Goal: Task Accomplishment & Management: Manage account settings

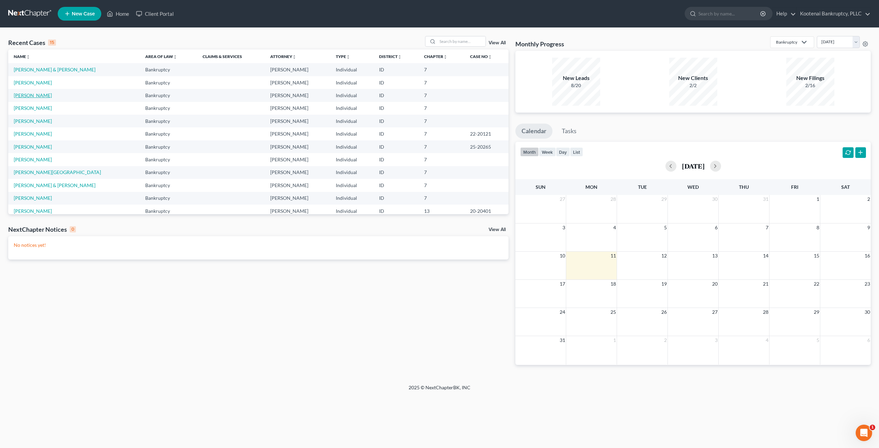
click at [35, 97] on link "[PERSON_NAME]" at bounding box center [33, 95] width 38 height 6
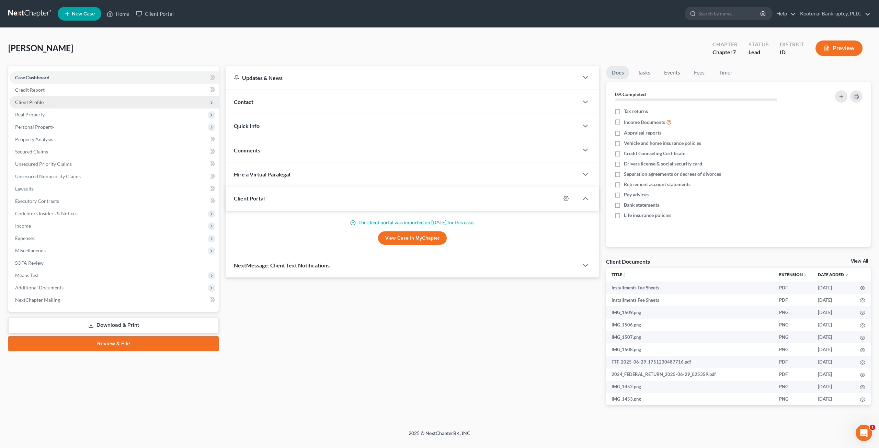
click at [74, 101] on span "Client Profile" at bounding box center [114, 102] width 209 height 12
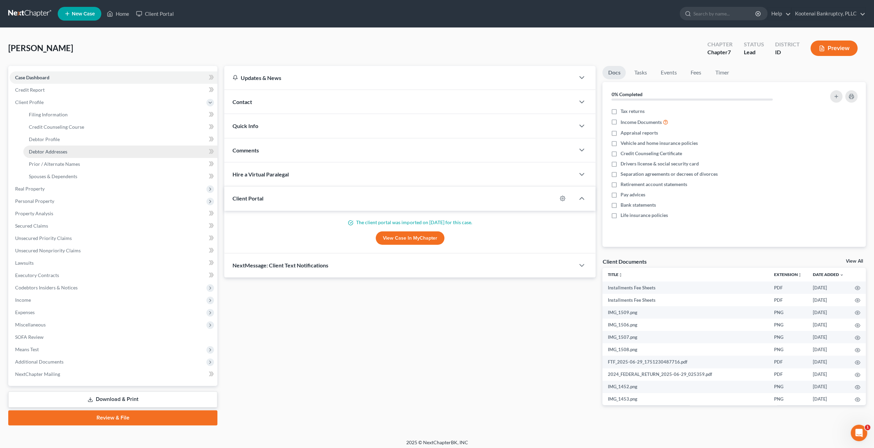
click at [81, 151] on link "Debtor Addresses" at bounding box center [120, 152] width 194 height 12
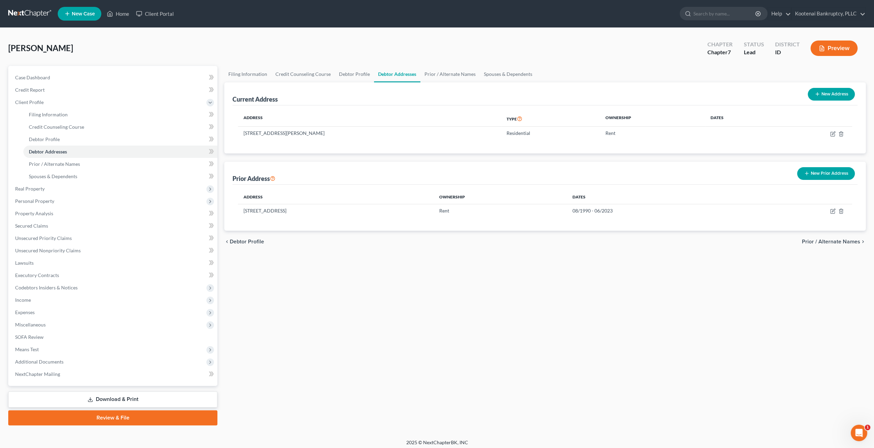
click at [529, 309] on div "Filing Information Credit Counseling Course Debtor Profile Debtor Addresses Pri…" at bounding box center [545, 246] width 648 height 360
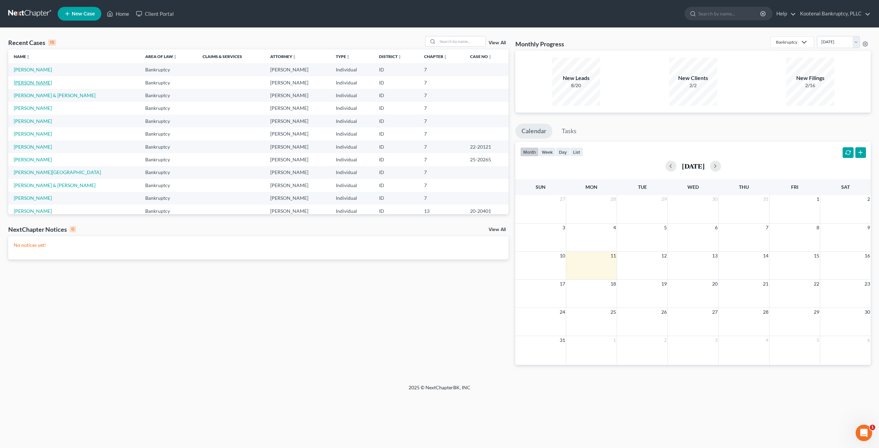
click at [41, 80] on link "[PERSON_NAME]" at bounding box center [33, 83] width 38 height 6
click at [33, 118] on link "[PERSON_NAME]" at bounding box center [33, 121] width 38 height 6
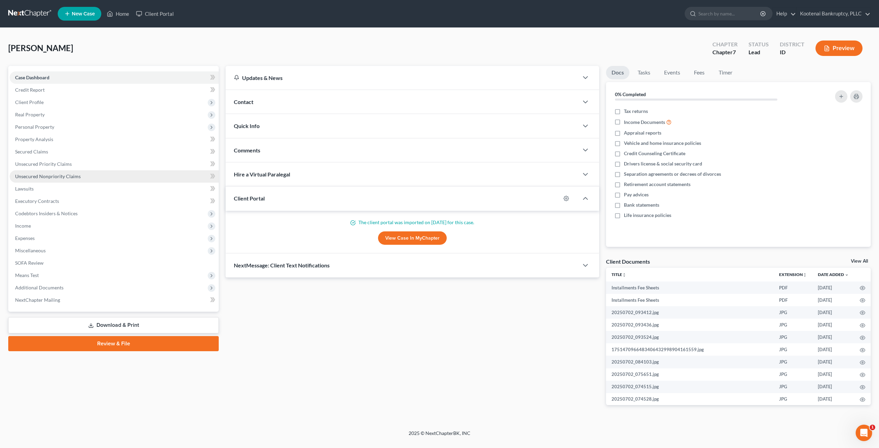
click at [77, 175] on span "Unsecured Nonpriority Claims" at bounding box center [48, 176] width 66 height 6
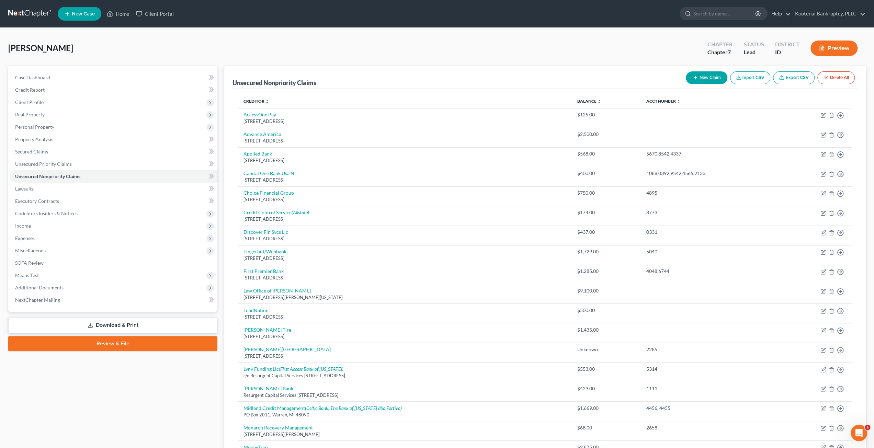
drag, startPoint x: 70, startPoint y: 127, endPoint x: 70, endPoint y: 144, distance: 16.8
click at [70, 127] on span "Personal Property" at bounding box center [114, 127] width 208 height 12
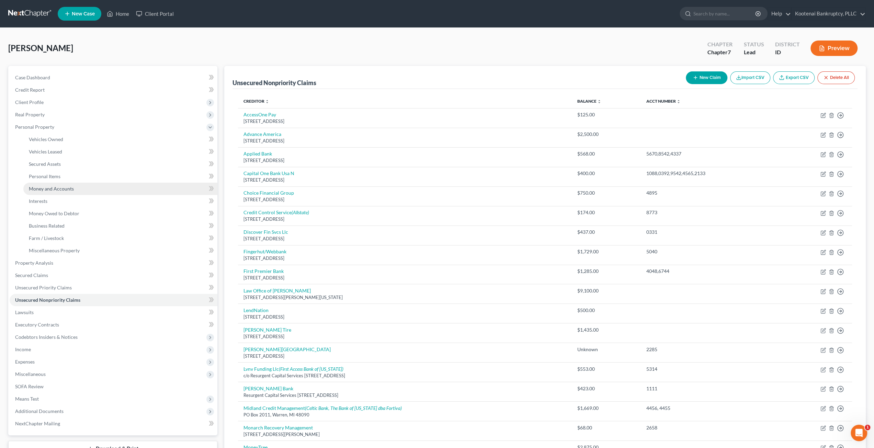
click at [70, 189] on span "Money and Accounts" at bounding box center [51, 189] width 45 height 6
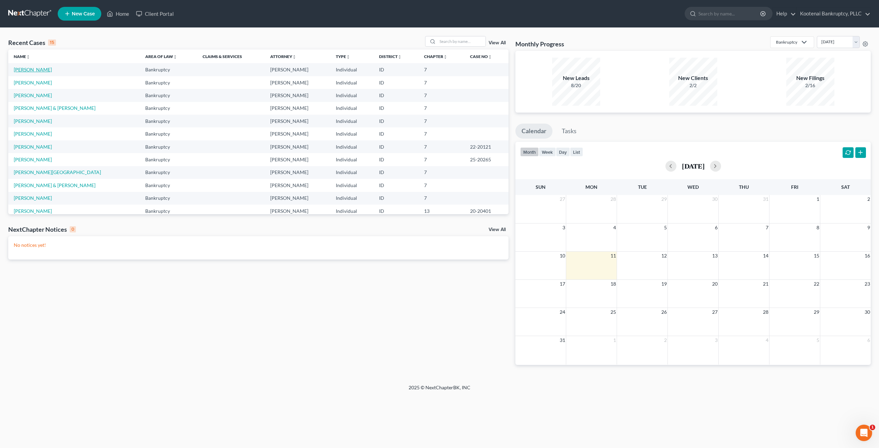
click at [34, 70] on link "[PERSON_NAME]" at bounding box center [33, 70] width 38 height 6
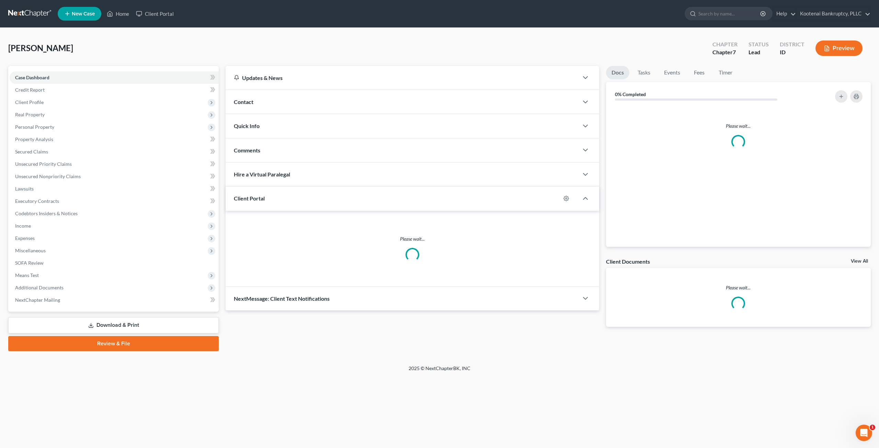
click at [38, 68] on div "Case Dashboard Payments Invoices Payments Payments Credit Report Client Profile…" at bounding box center [113, 189] width 211 height 246
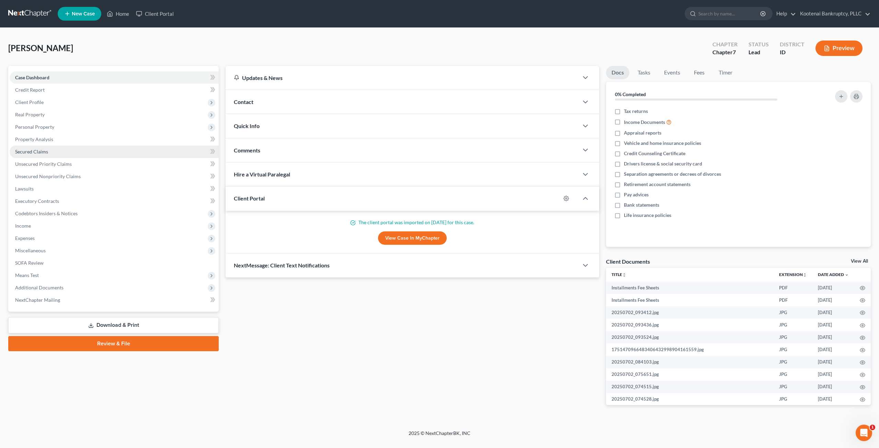
click at [42, 146] on link "Secured Claims" at bounding box center [114, 152] width 209 height 12
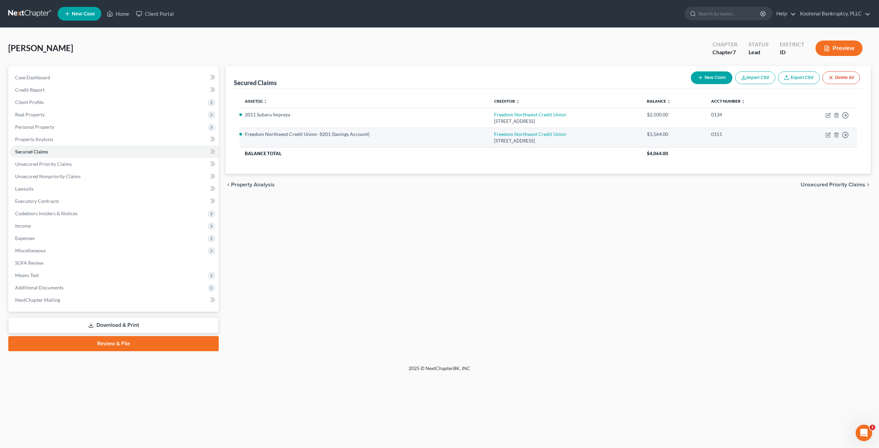
click at [825, 133] on td "Move to E Move to F Move to G Move to Notice Only" at bounding box center [823, 138] width 68 height 20
click at [826, 133] on icon "button" at bounding box center [828, 135] width 4 height 4
select select "13"
select select "0"
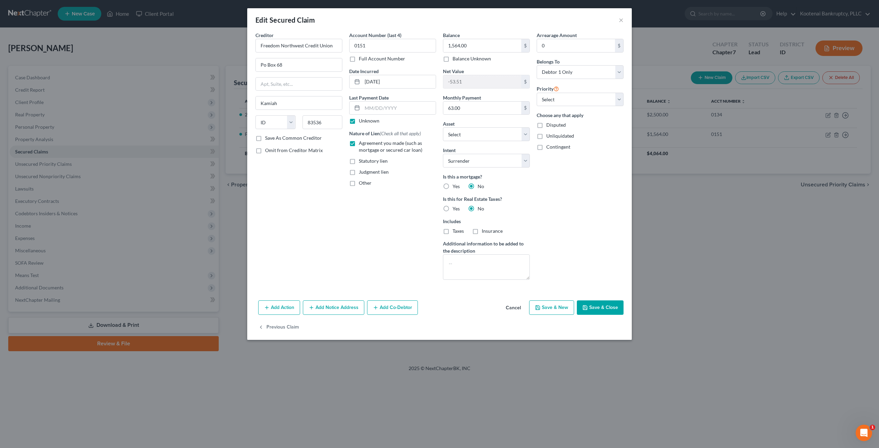
click at [510, 308] on button "Cancel" at bounding box center [513, 308] width 26 height 14
